Goal: Transaction & Acquisition: Book appointment/travel/reservation

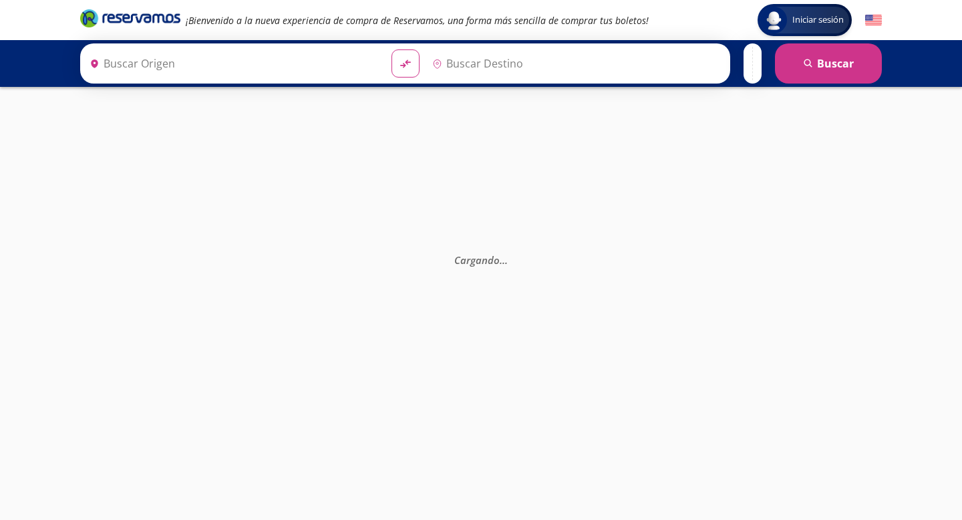
type input "[PERSON_NAME] de Querétaro, [GEOGRAPHIC_DATA]"
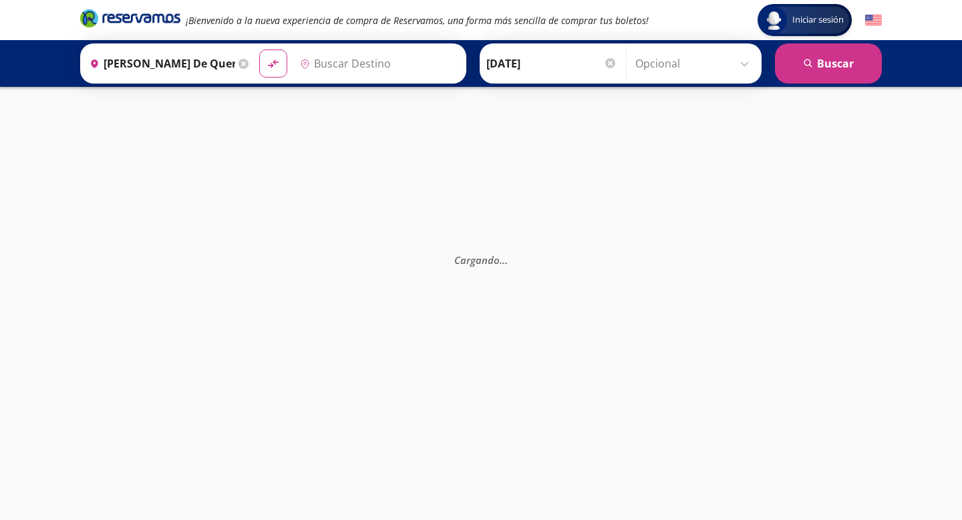
type input "[GEOGRAPHIC_DATA], [GEOGRAPHIC_DATA]"
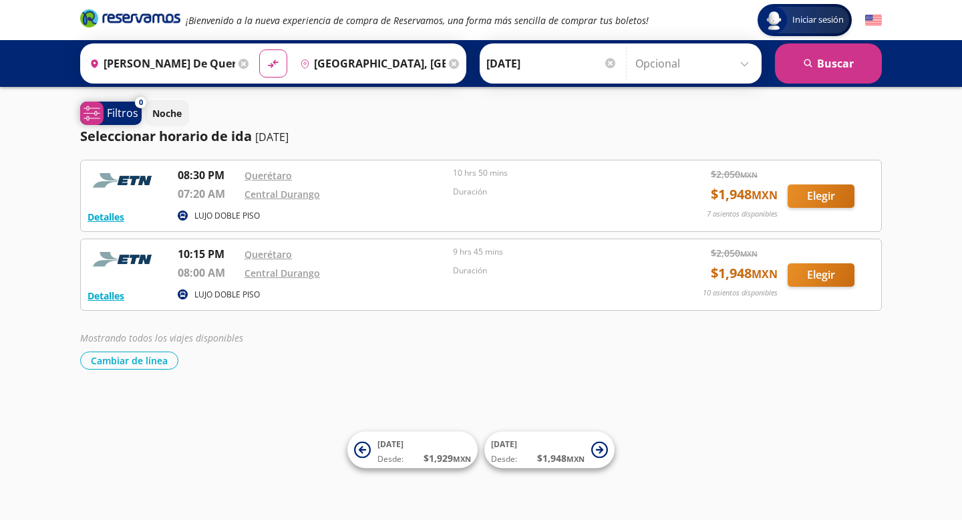
click at [133, 107] on p "Filtros" at bounding box center [122, 113] width 31 height 16
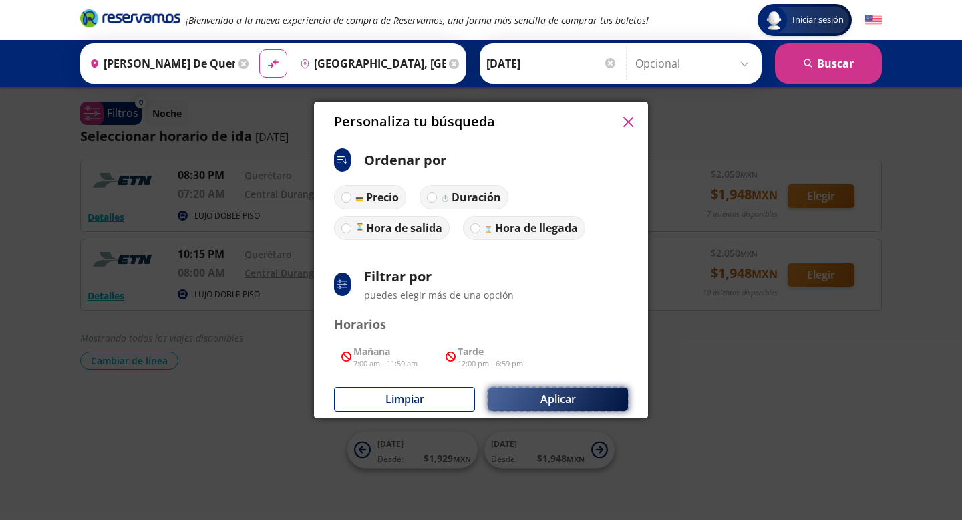
click at [583, 394] on button "Aplicar" at bounding box center [559, 399] width 140 height 23
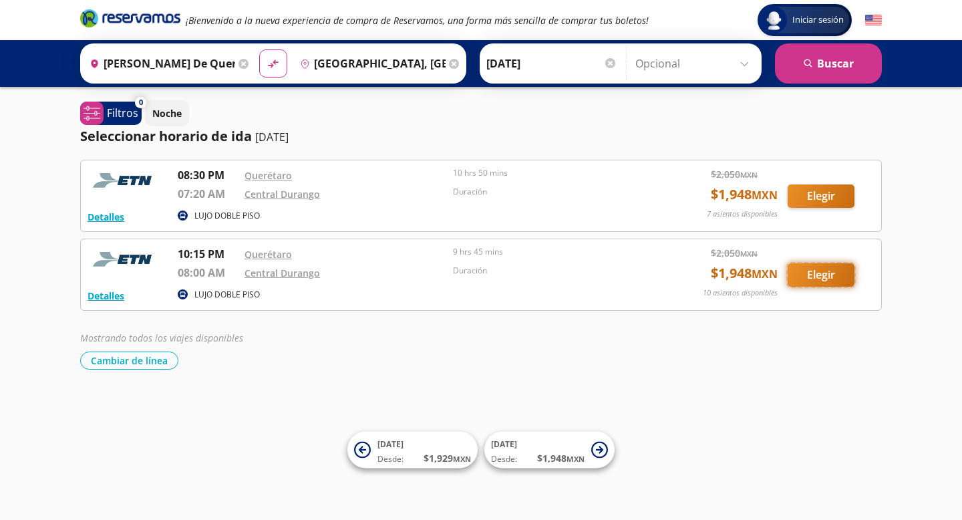
click at [830, 275] on button "Elegir" at bounding box center [821, 274] width 67 height 23
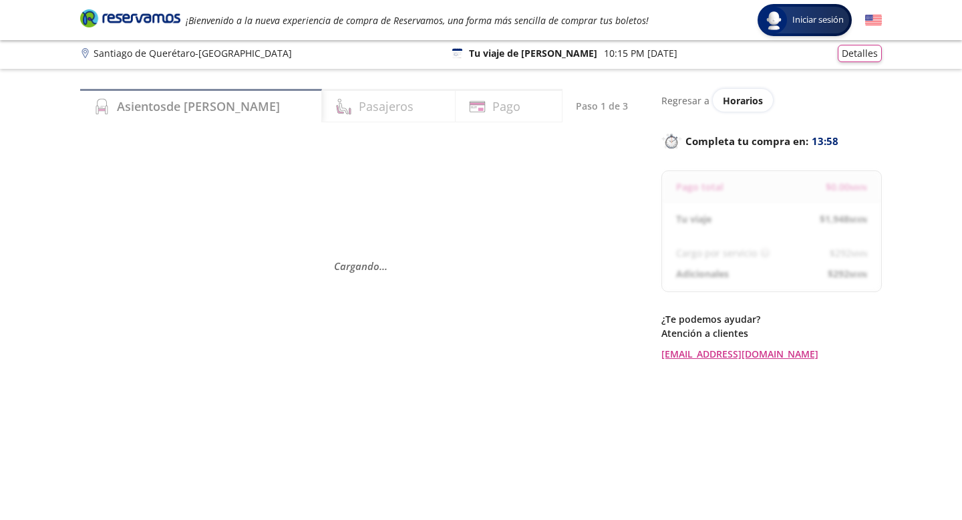
scroll to position [4, 0]
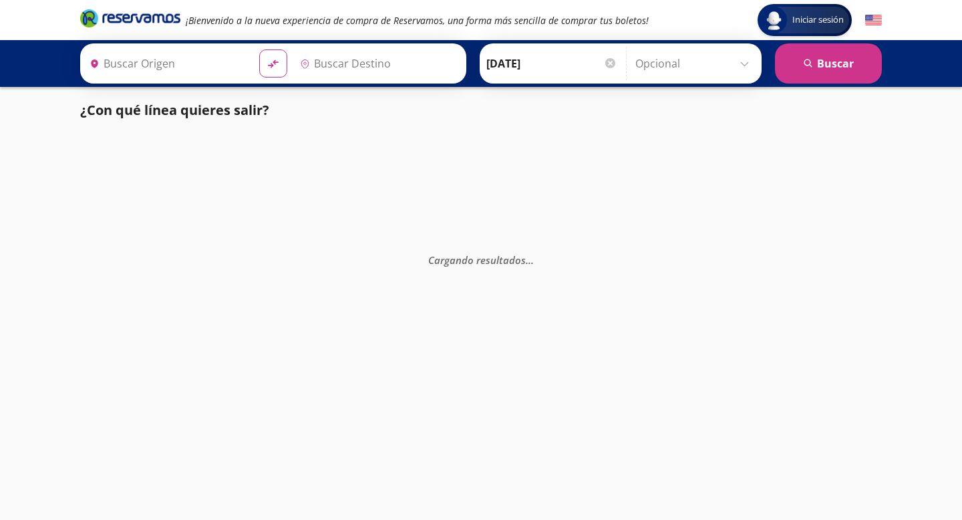
type input "[PERSON_NAME] de Querétaro, [GEOGRAPHIC_DATA]"
type input "[GEOGRAPHIC_DATA], [GEOGRAPHIC_DATA]"
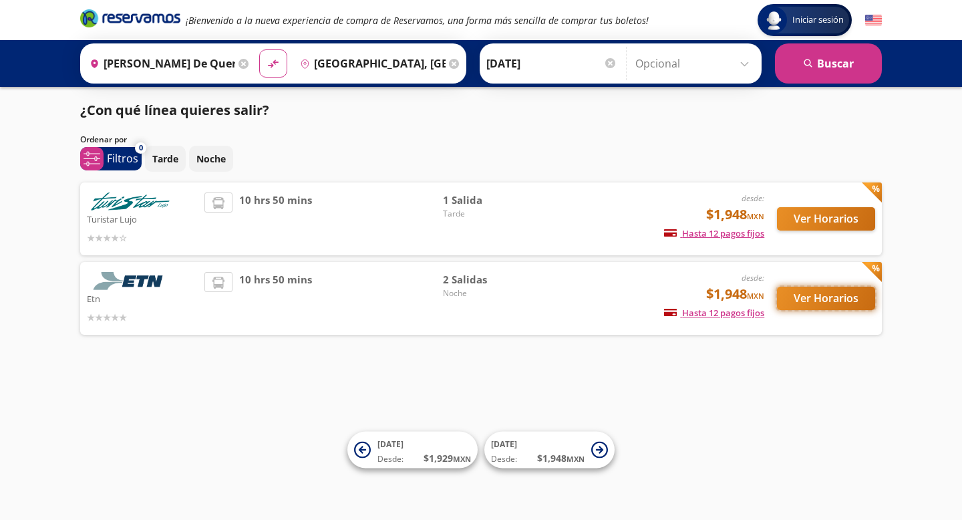
click at [834, 306] on button "Ver Horarios" at bounding box center [826, 298] width 98 height 23
